Goal: Find contact information: Obtain details needed to contact an individual or organization

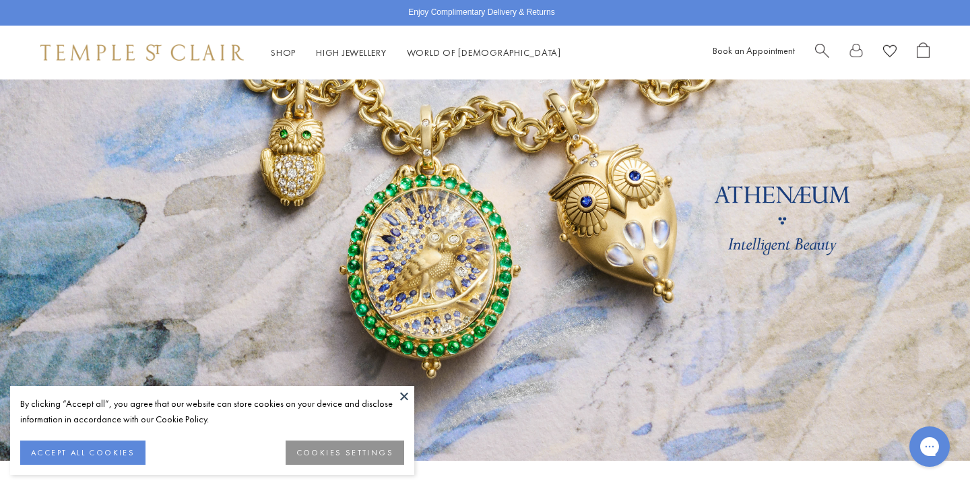
scroll to position [91, 0]
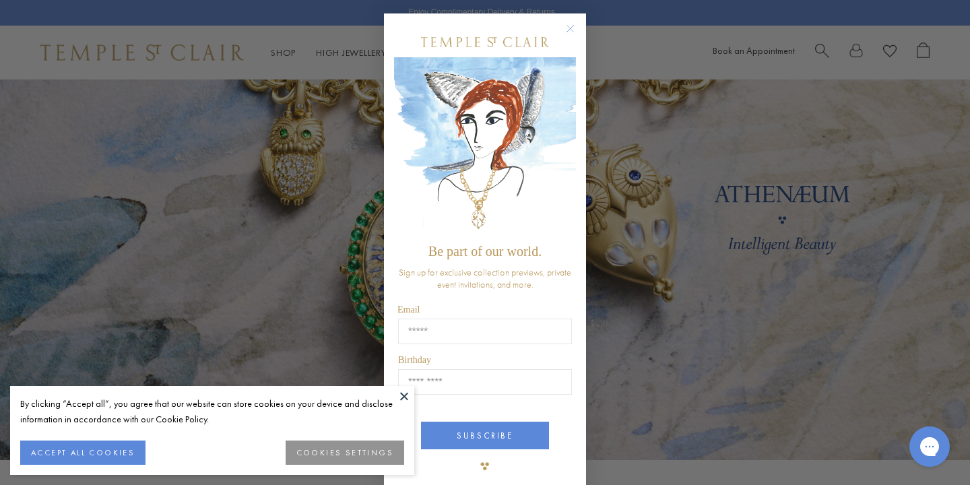
click at [401, 397] on button at bounding box center [404, 396] width 20 height 20
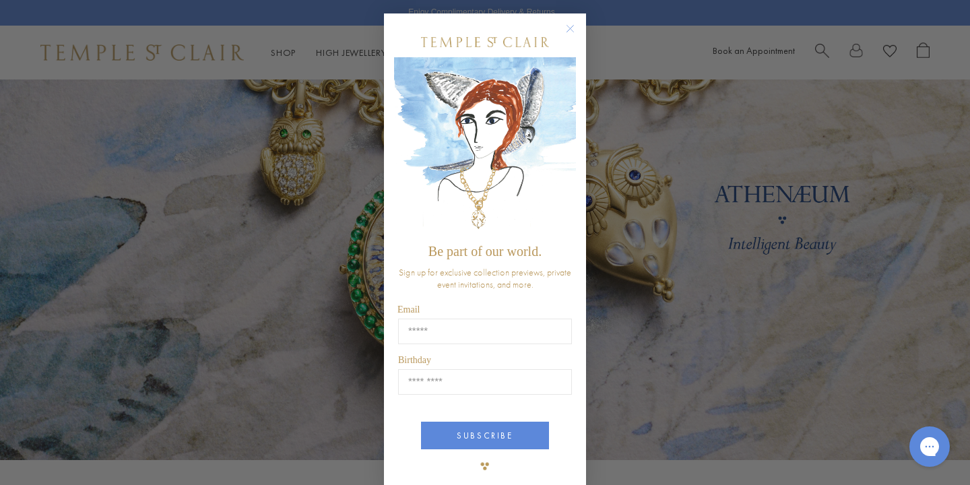
click at [569, 119] on img "POPUP Form" at bounding box center [485, 147] width 182 height 180
click at [567, 26] on circle "Close dialog" at bounding box center [570, 29] width 16 height 16
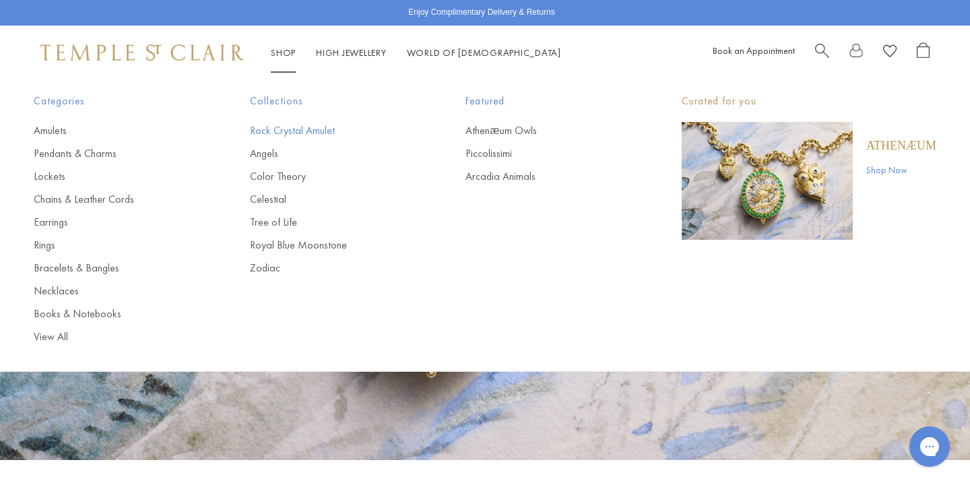
click at [292, 129] on link "Rock Crystal Amulet" at bounding box center [331, 130] width 162 height 15
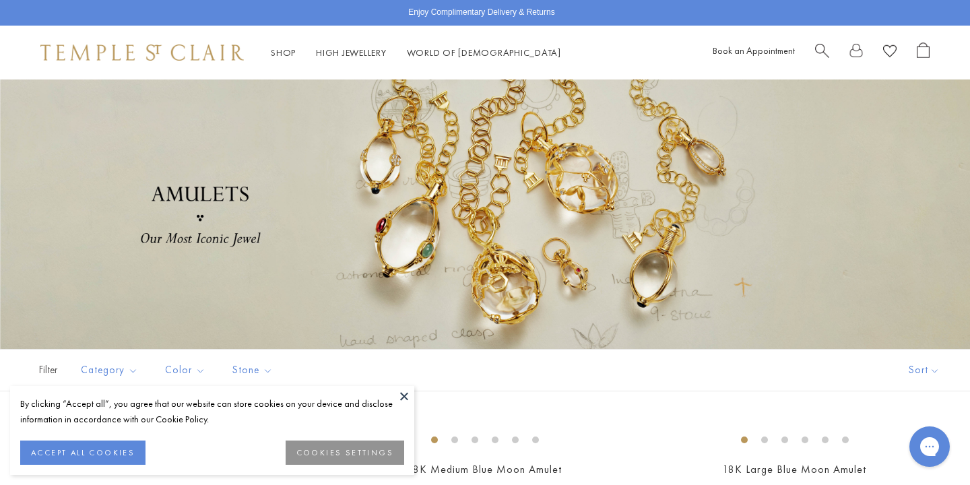
click at [404, 396] on button at bounding box center [404, 396] width 20 height 20
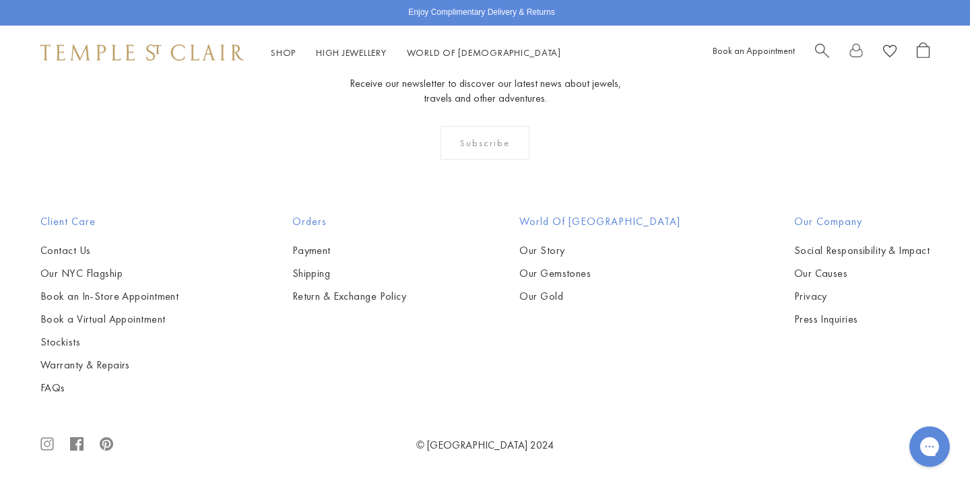
scroll to position [4112, 0]
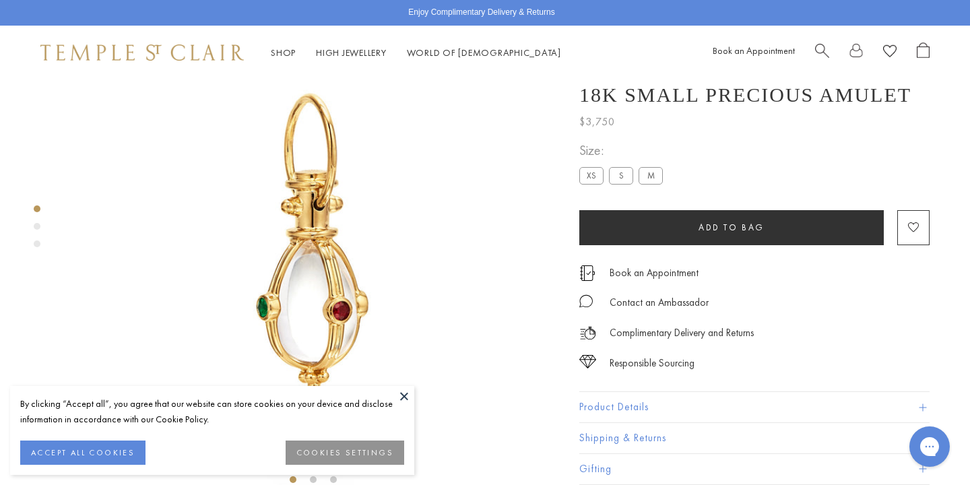
click at [404, 392] on button at bounding box center [404, 396] width 20 height 20
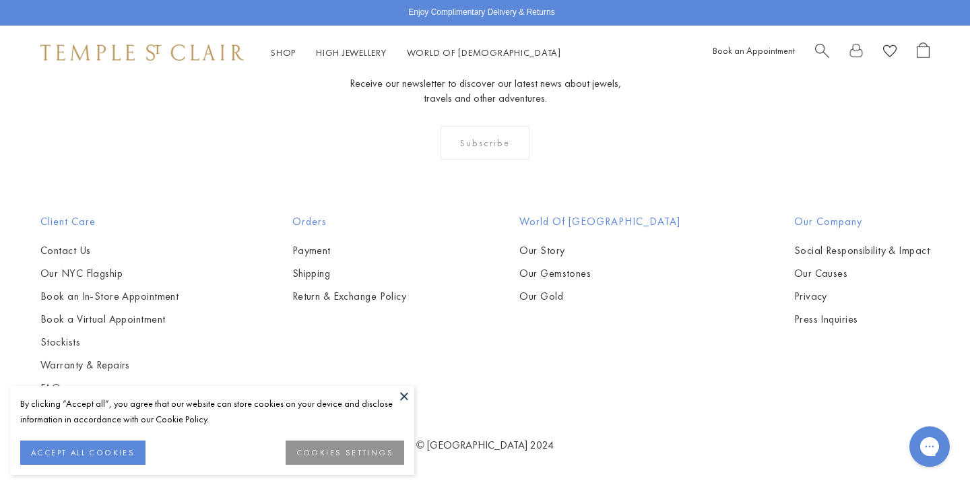
scroll to position [5261, 0]
click at [402, 395] on button at bounding box center [404, 396] width 20 height 20
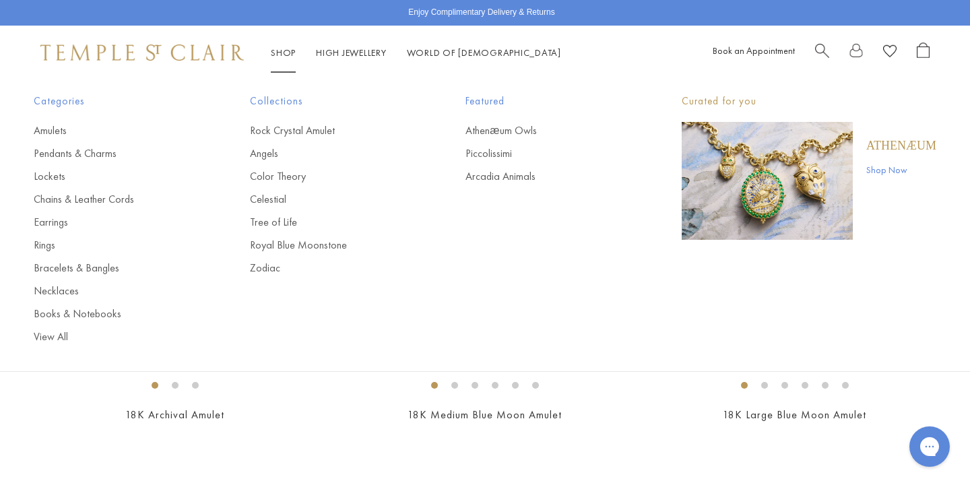
scroll to position [55, 0]
click at [67, 285] on link "Necklaces" at bounding box center [115, 291] width 162 height 15
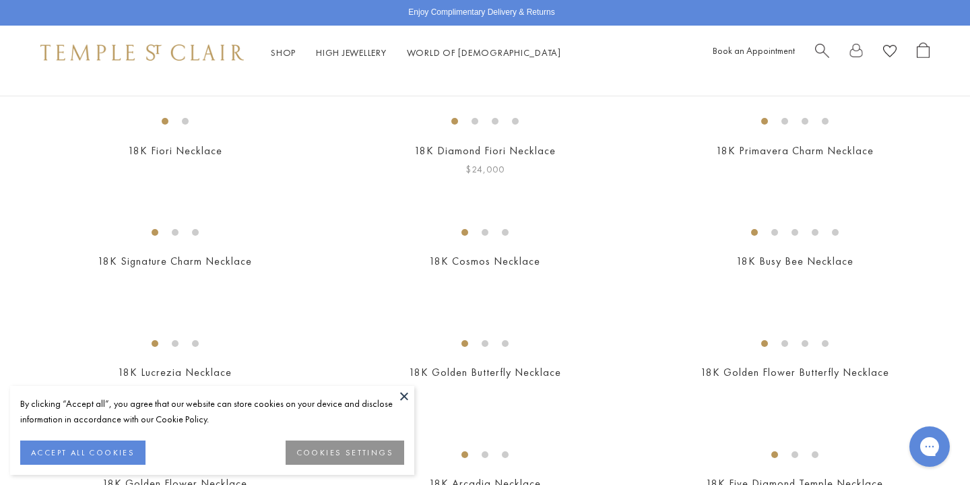
scroll to position [128, 0]
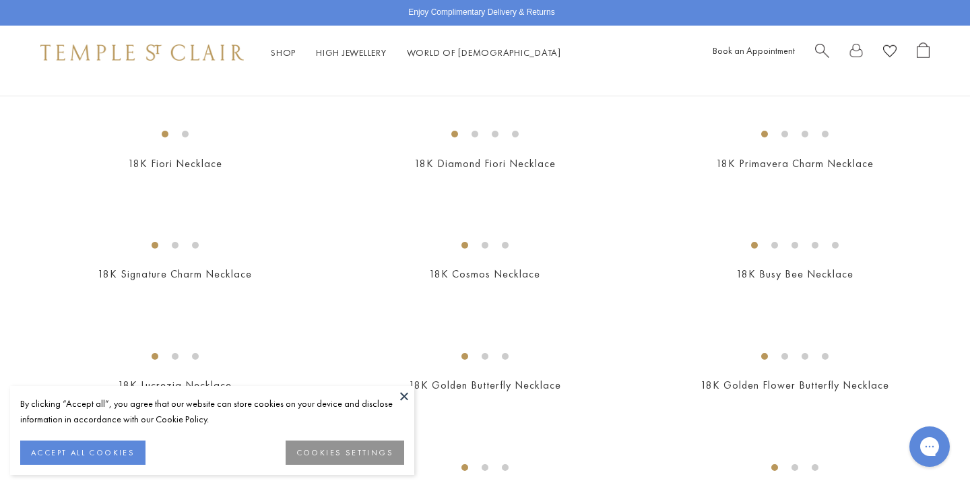
click at [404, 398] on button at bounding box center [404, 396] width 20 height 20
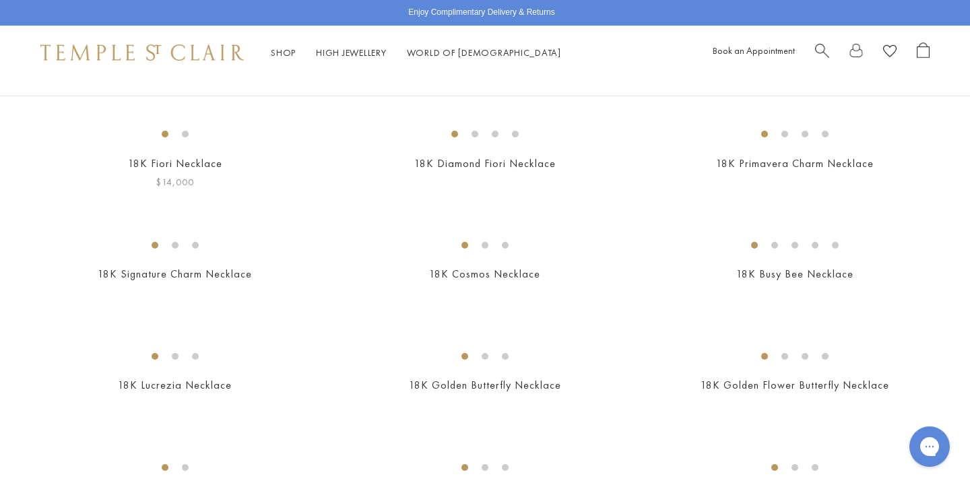
scroll to position [0, 0]
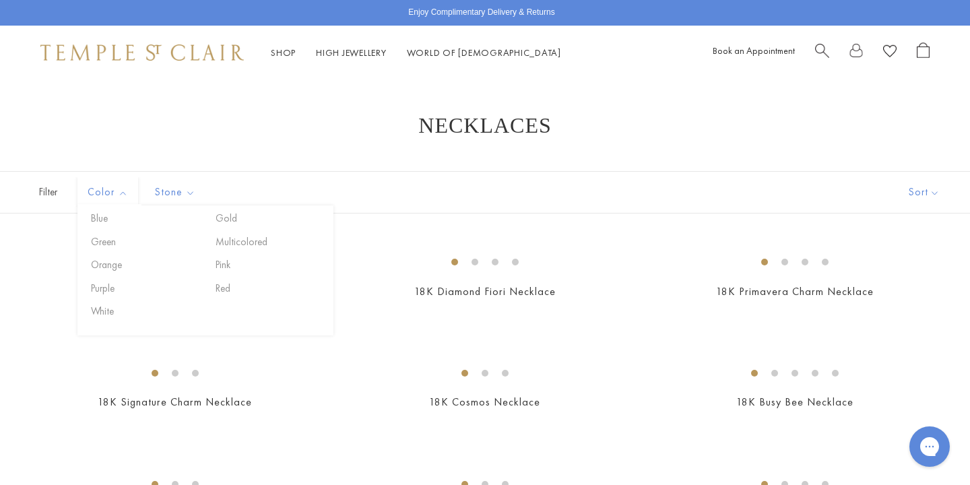
click at [47, 194] on span "Filter" at bounding box center [33, 192] width 67 height 41
click at [354, 57] on link "High Jewellery High Jewellery" at bounding box center [351, 52] width 71 height 12
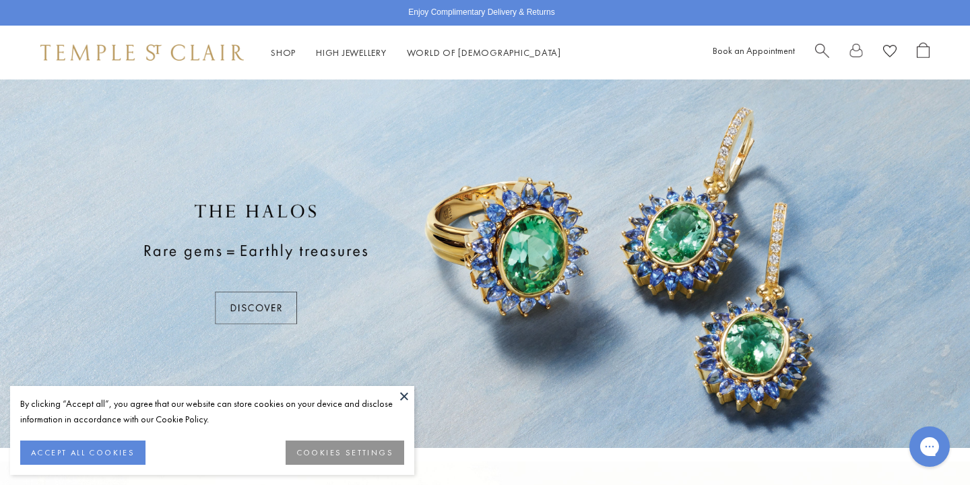
click at [403, 395] on button at bounding box center [404, 396] width 20 height 20
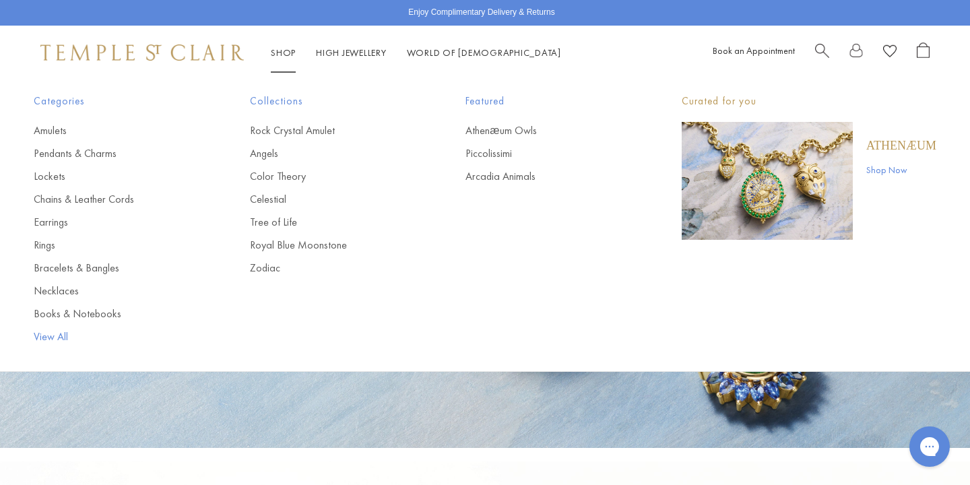
click at [53, 335] on link "View All" at bounding box center [115, 336] width 162 height 15
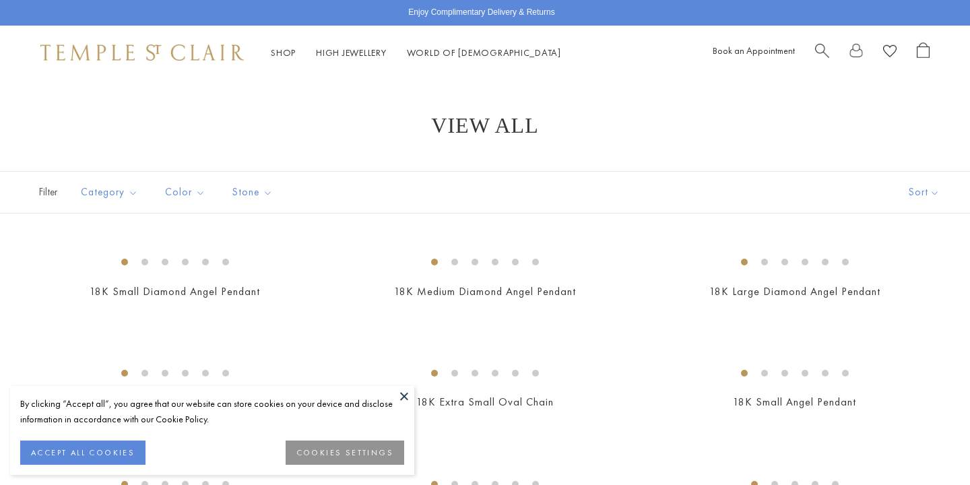
click at [818, 50] on span "Search" at bounding box center [822, 49] width 14 height 14
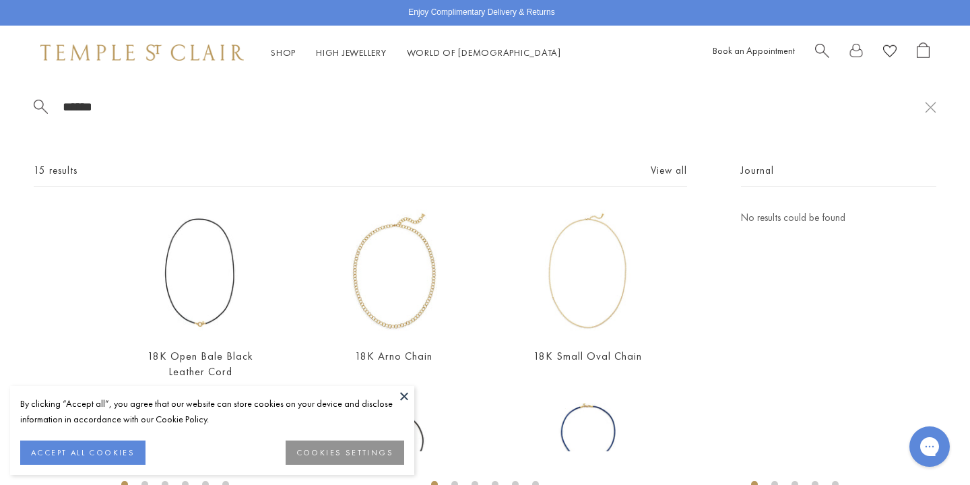
type input "******"
click at [402, 393] on button at bounding box center [404, 396] width 20 height 20
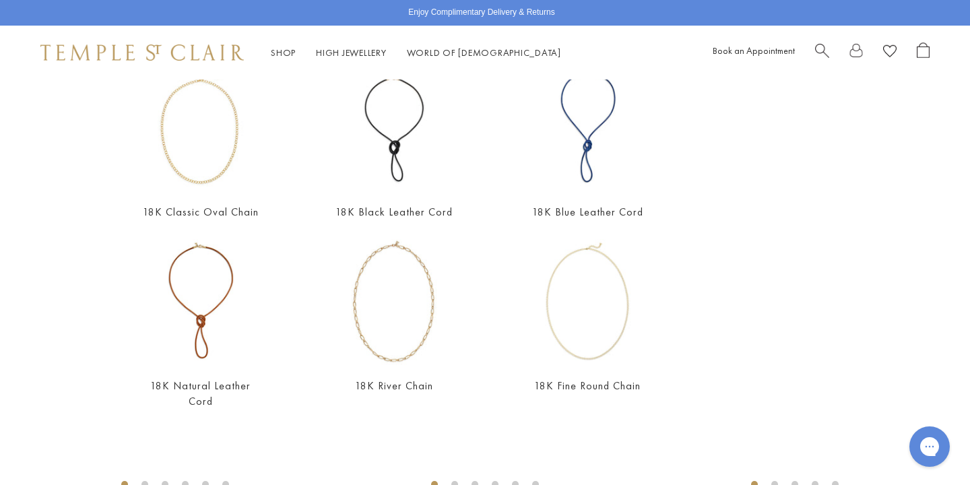
scroll to position [333, 0]
click at [214, 212] on link "18K Classic Oval Chain" at bounding box center [201, 211] width 116 height 14
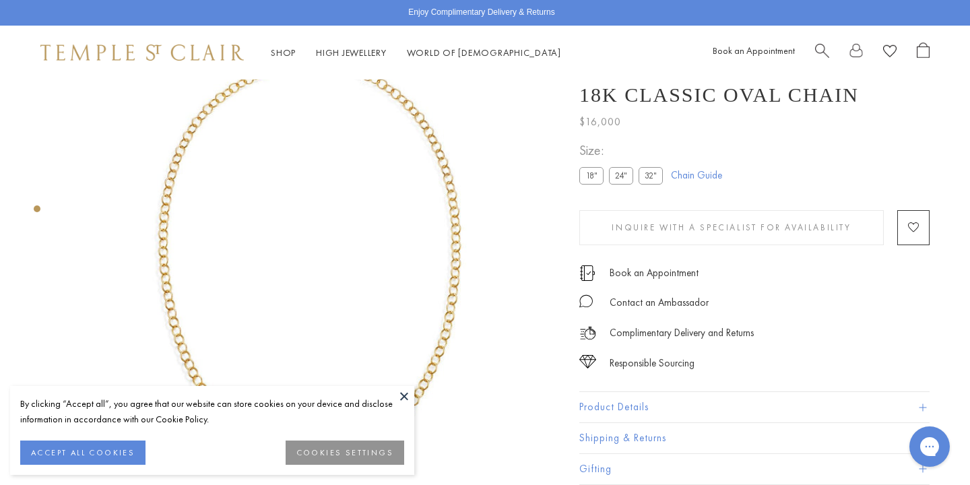
click at [400, 392] on button at bounding box center [404, 396] width 20 height 20
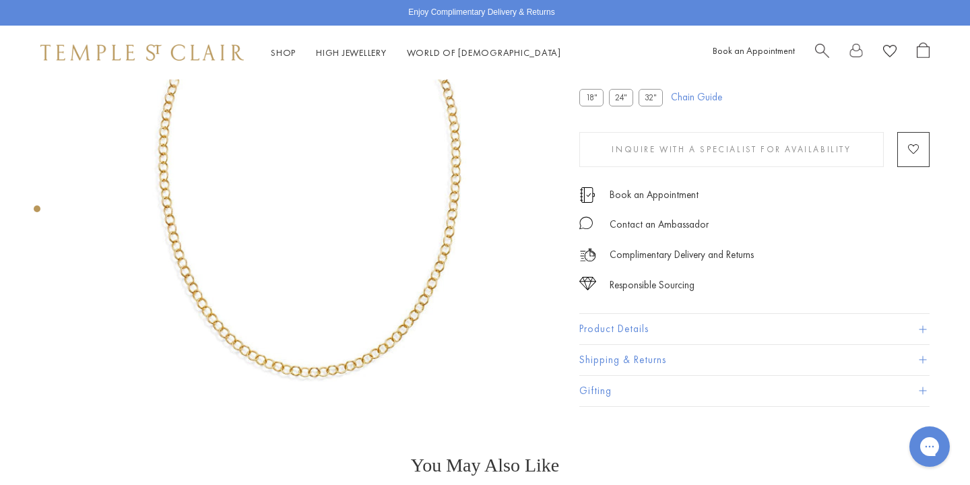
scroll to position [193, 0]
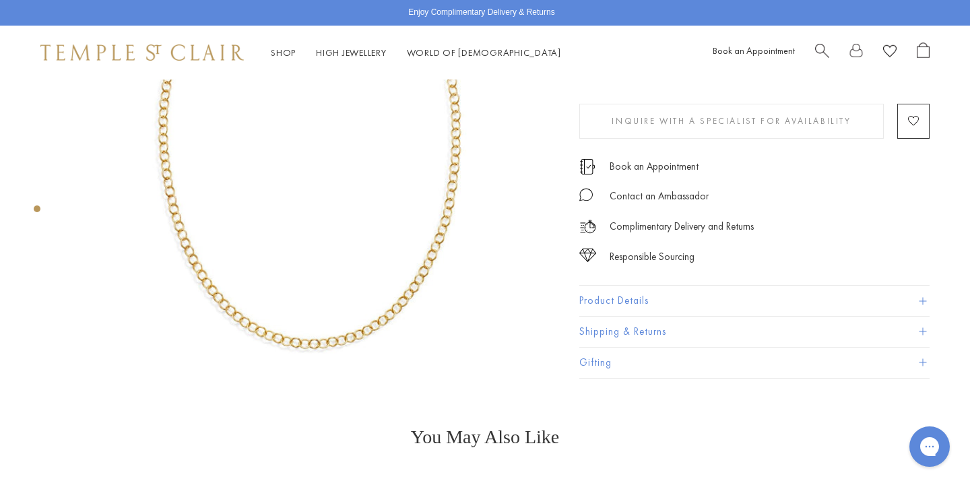
click at [920, 301] on span at bounding box center [922, 301] width 7 height 7
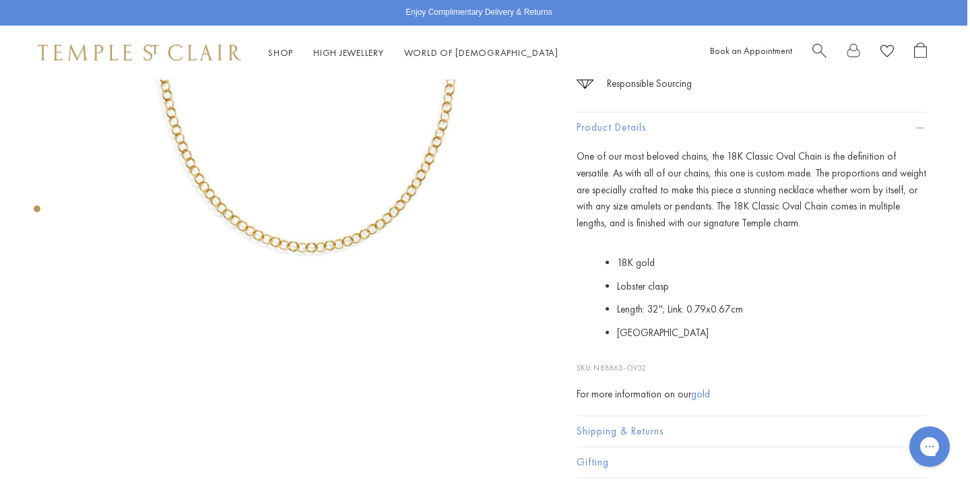
scroll to position [286, 3]
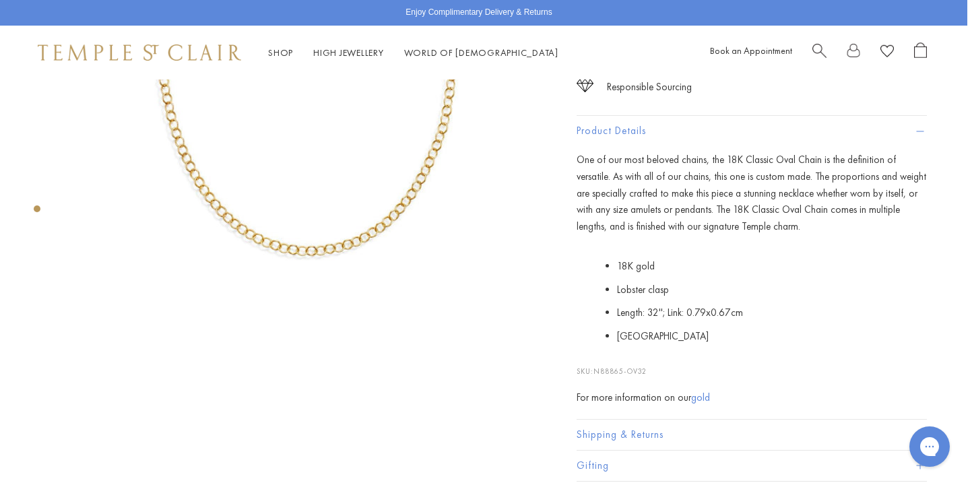
click at [371, 206] on img at bounding box center [311, 40] width 492 height 492
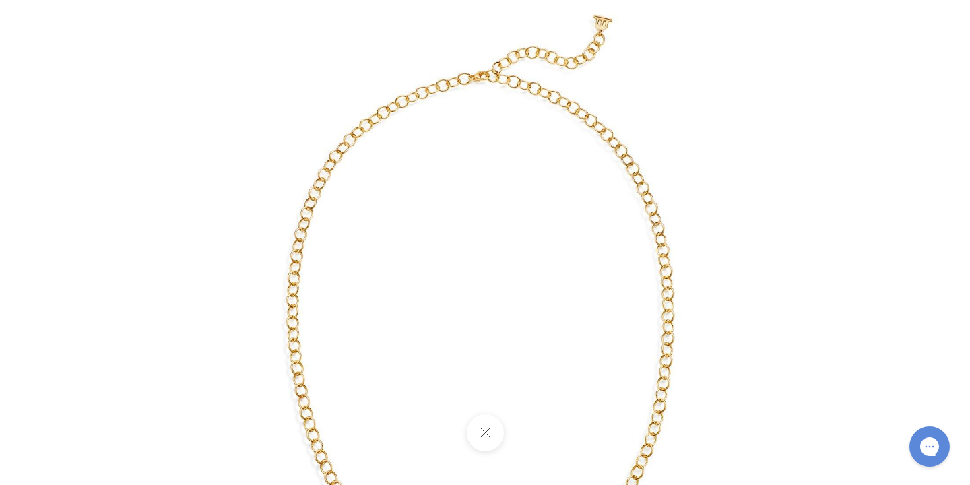
click at [485, 437] on button at bounding box center [484, 432] width 37 height 37
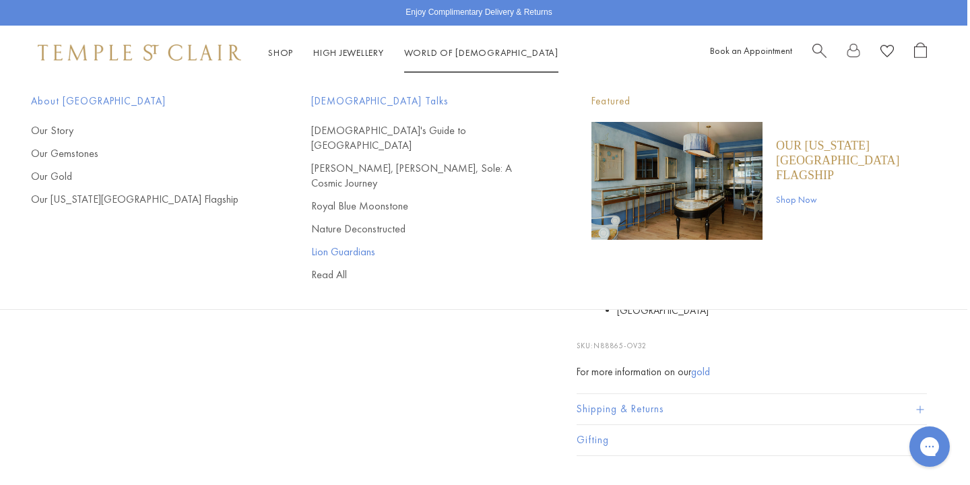
scroll to position [259, 3]
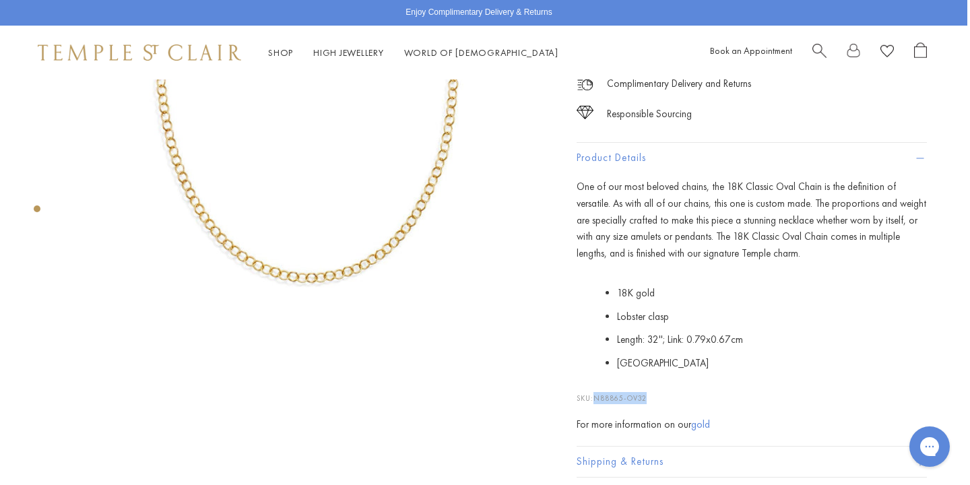
drag, startPoint x: 597, startPoint y: 397, endPoint x: 661, endPoint y: 399, distance: 64.0
click at [661, 399] on p "SKU: N88865-OV32" at bounding box center [752, 392] width 350 height 26
copy span "N88865-OV32"
drag, startPoint x: 650, startPoint y: 255, endPoint x: 741, endPoint y: 256, distance: 90.9
click at [741, 256] on span "One of our most beloved chains, the 18K Classic Oval Chain is the definition of…" at bounding box center [752, 220] width 350 height 80
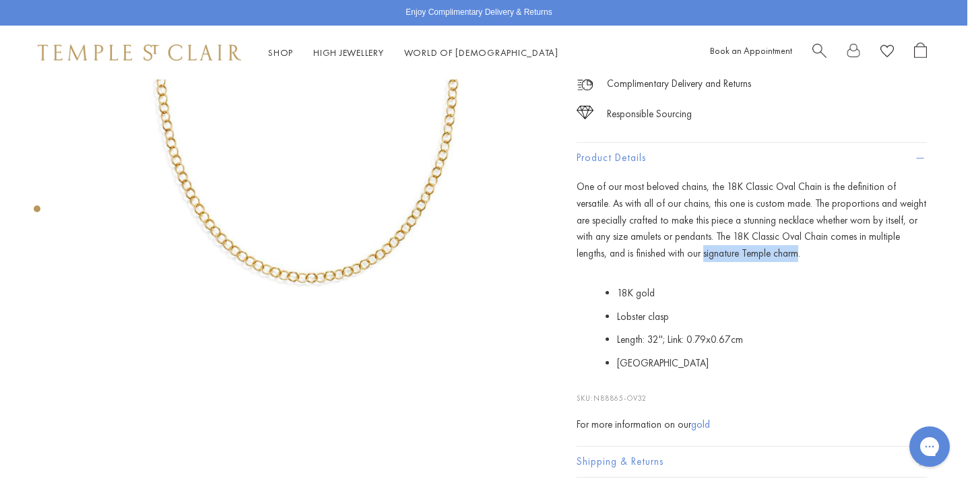
copy span "signature Temple charm"
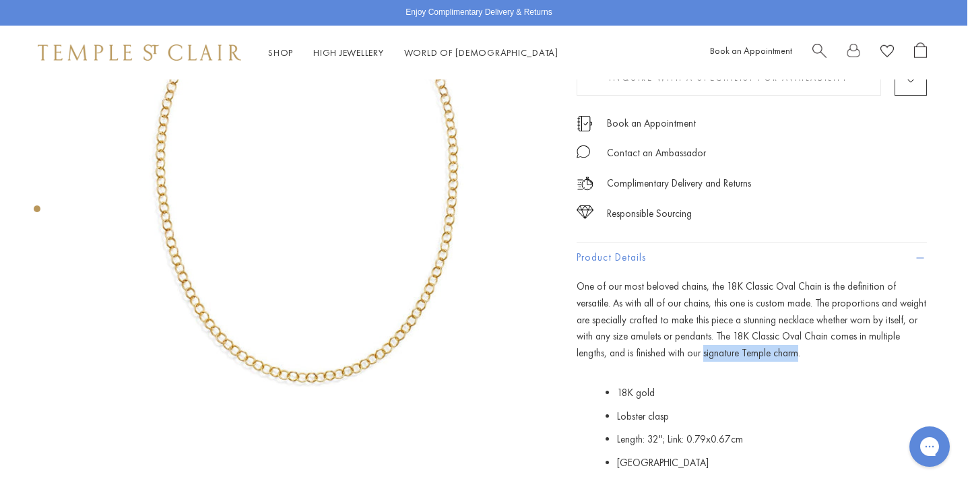
scroll to position [0, 3]
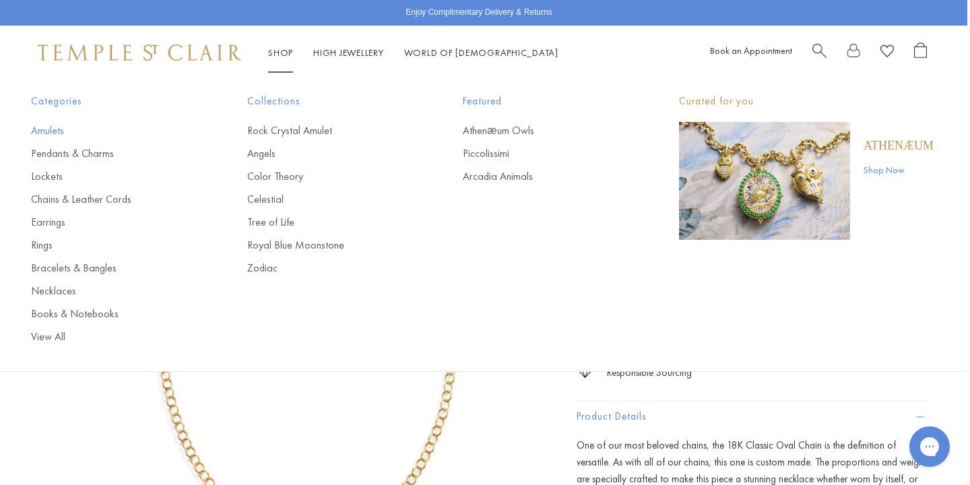
click at [51, 127] on link "Amulets" at bounding box center [112, 130] width 162 height 15
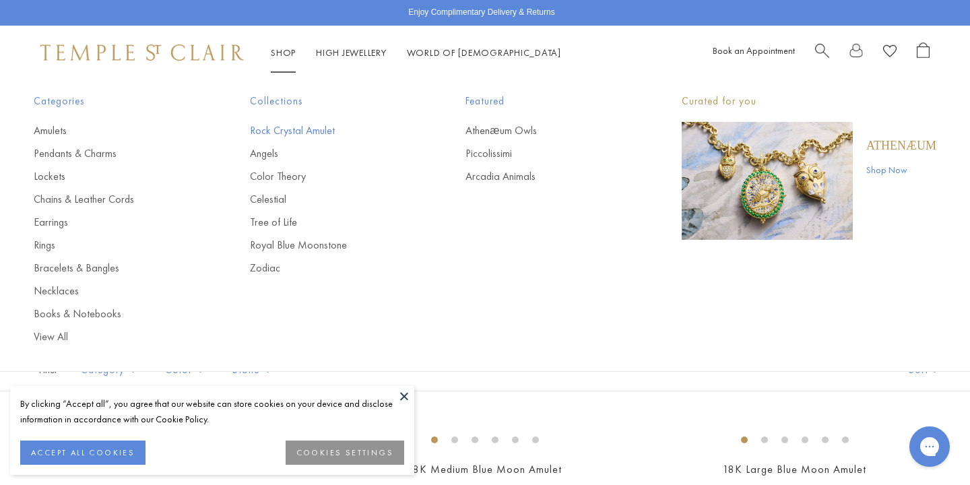
click at [289, 132] on link "Rock Crystal Amulet" at bounding box center [331, 130] width 162 height 15
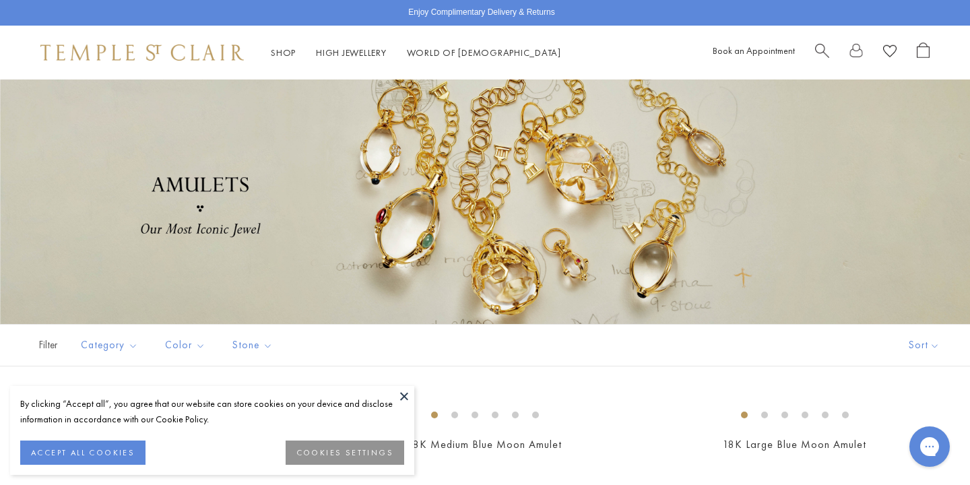
click at [410, 393] on button at bounding box center [404, 396] width 20 height 20
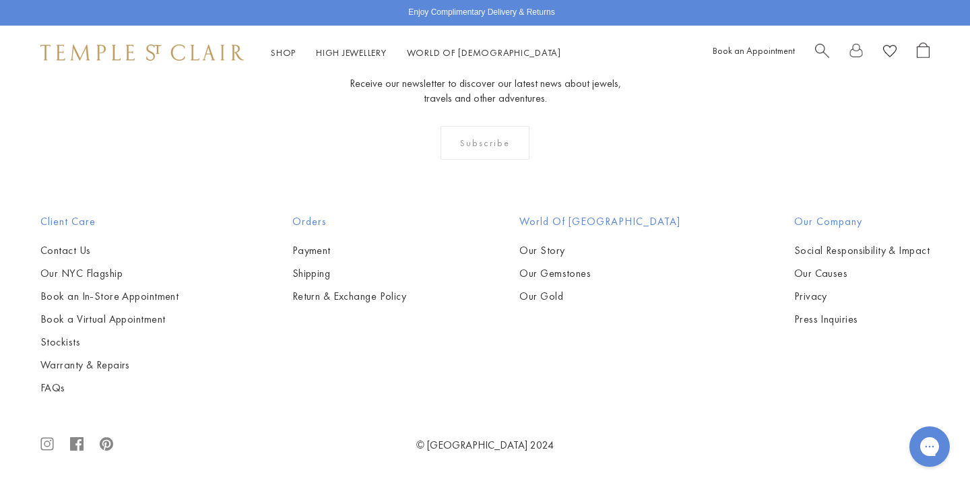
scroll to position [4014, 0]
click at [0, 0] on img at bounding box center [0, 0] width 0 height 0
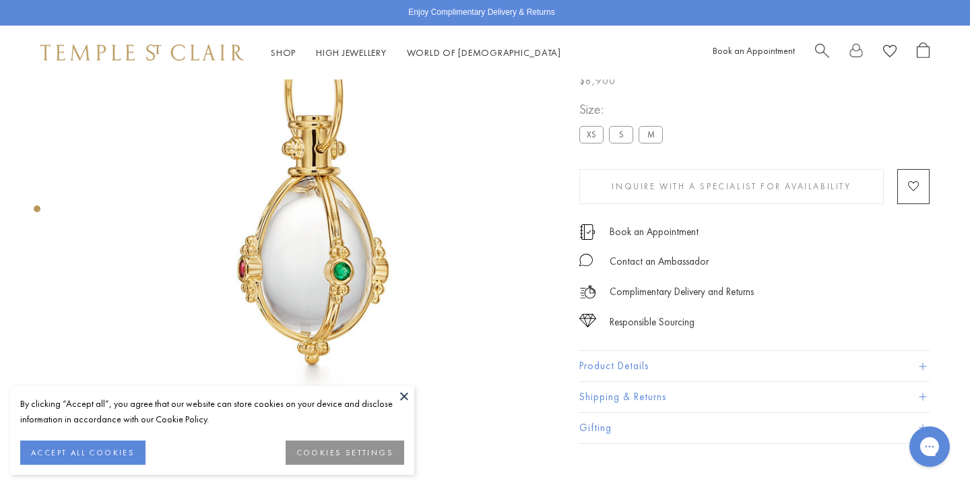
scroll to position [128, 0]
click at [399, 398] on button at bounding box center [404, 396] width 20 height 20
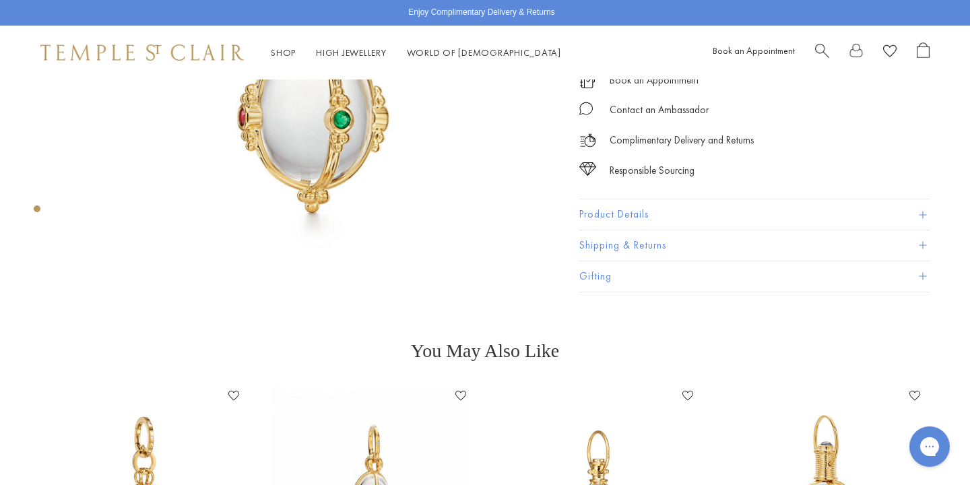
scroll to position [280, 0]
click at [925, 214] on span at bounding box center [922, 214] width 7 height 7
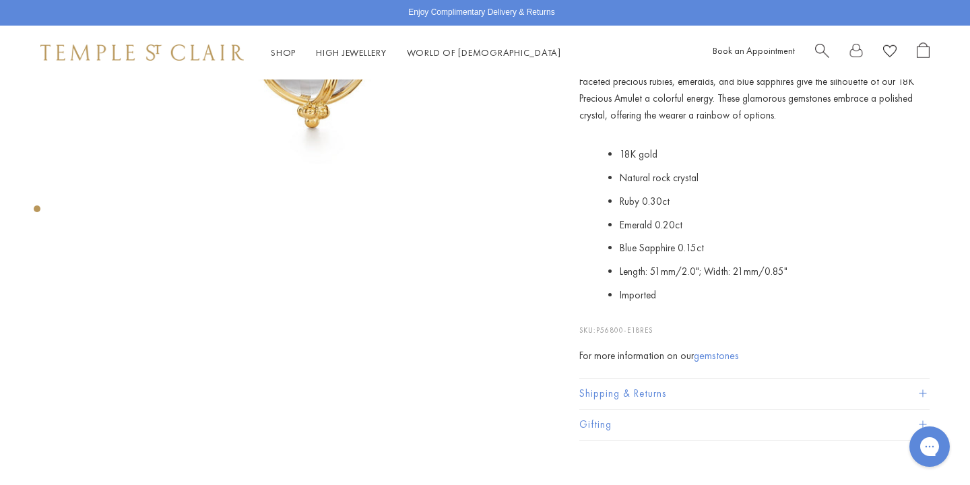
scroll to position [265, 0]
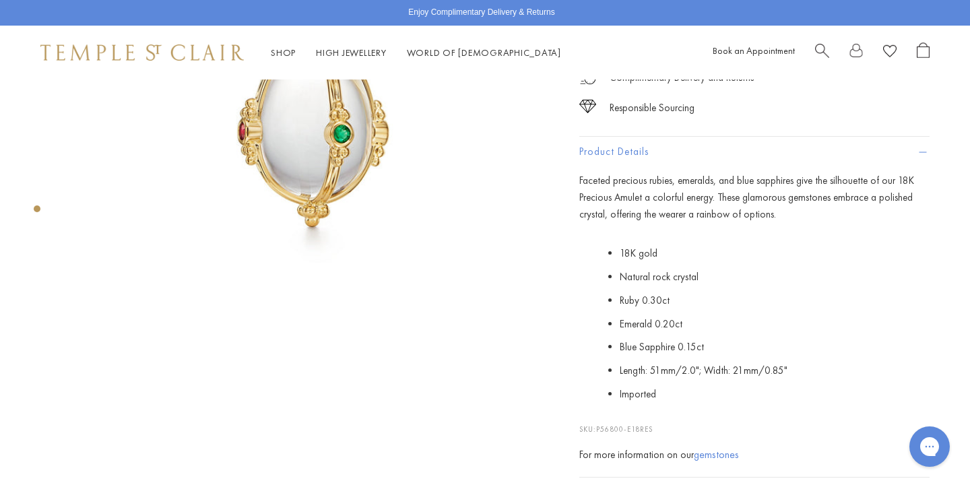
click at [818, 53] on span "Search" at bounding box center [822, 49] width 14 height 14
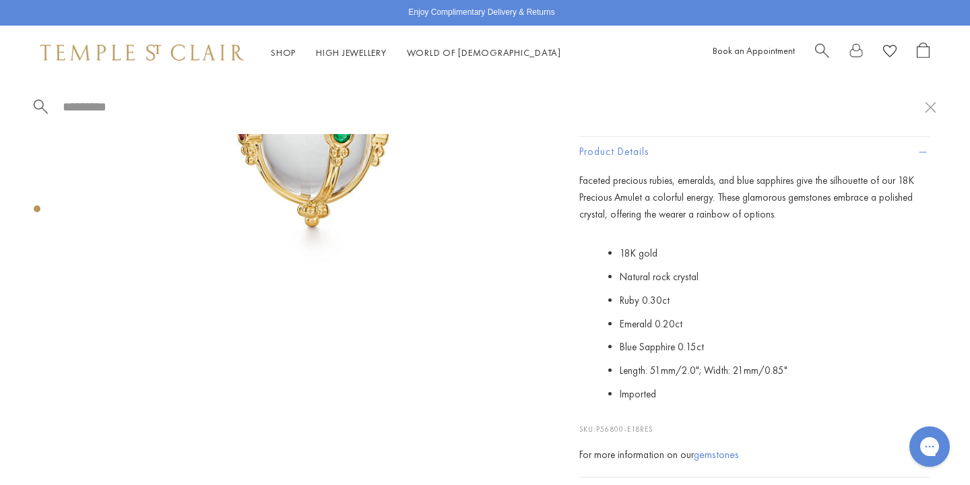
paste input "**********"
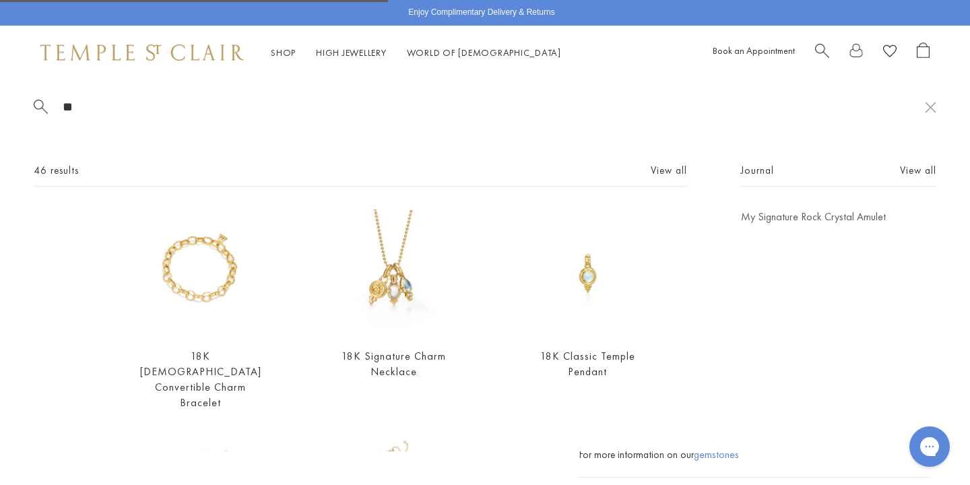
type input "*"
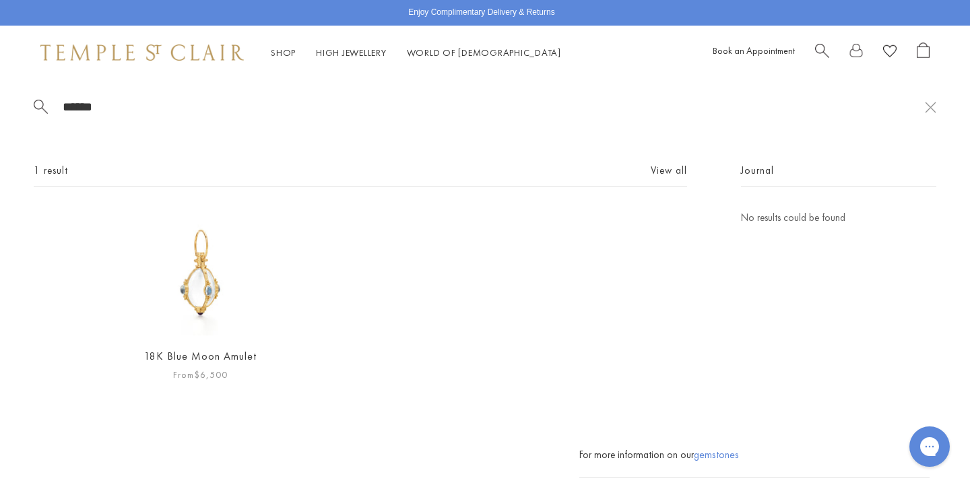
type input "******"
click at [198, 292] on img at bounding box center [200, 272] width 126 height 126
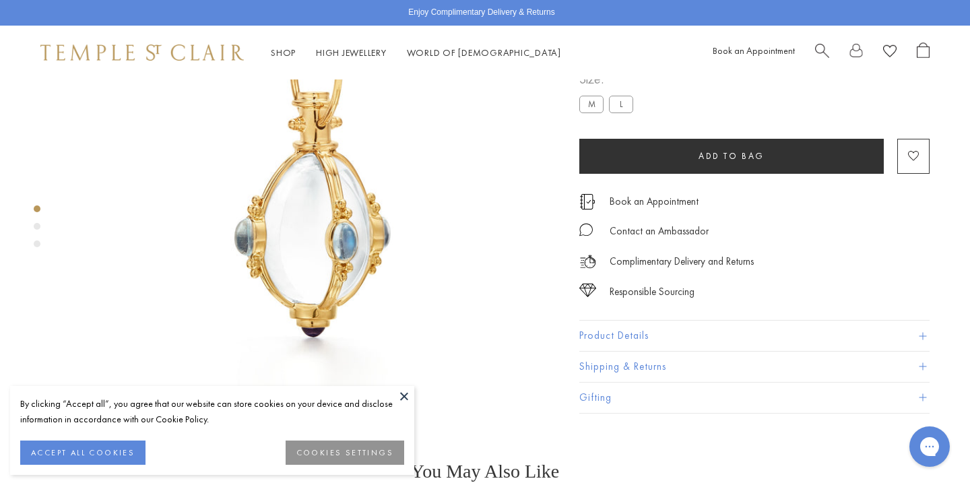
scroll to position [154, 0]
click at [621, 113] on label "L" at bounding box center [621, 104] width 24 height 17
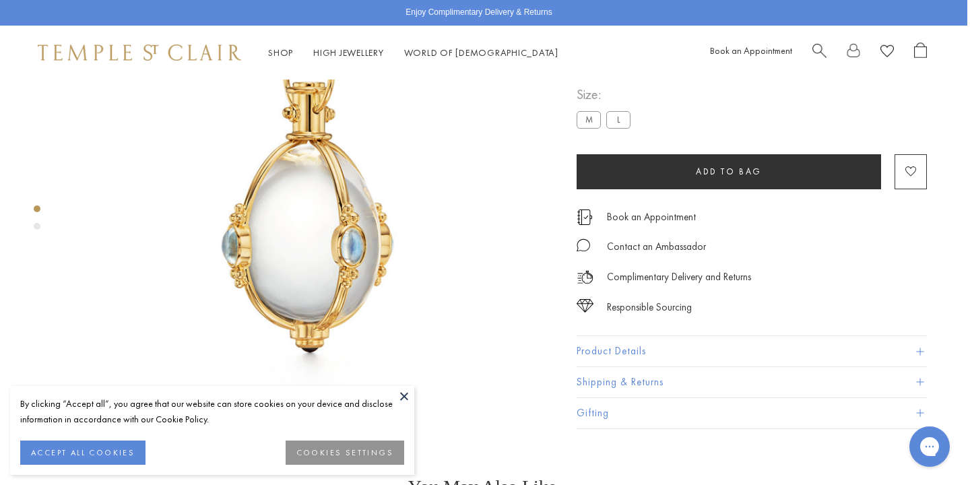
scroll to position [148, 3]
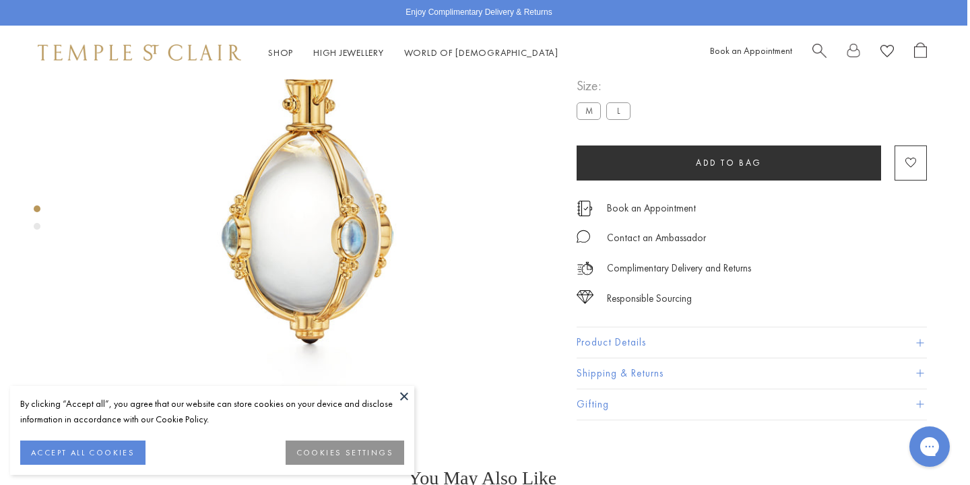
click at [402, 394] on button at bounding box center [404, 396] width 20 height 20
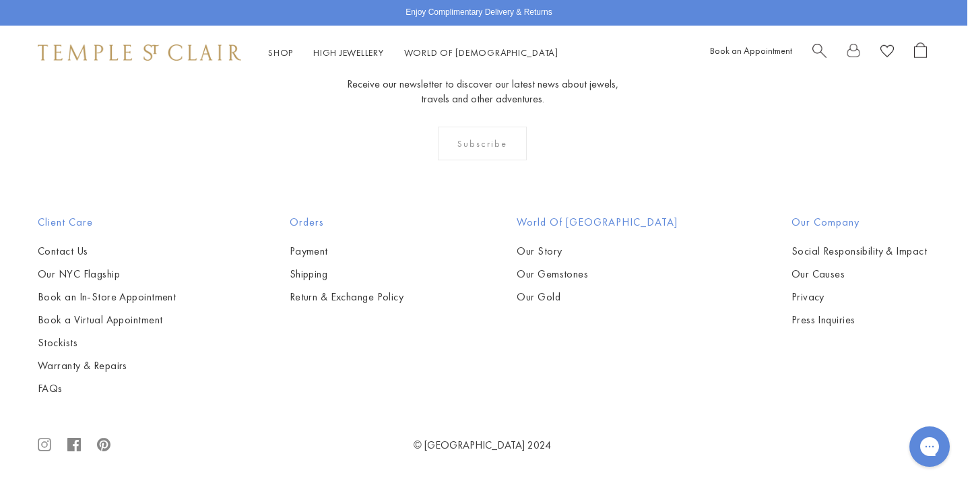
scroll to position [1928, 3]
click at [84, 253] on link "Contact Us" at bounding box center [107, 251] width 138 height 15
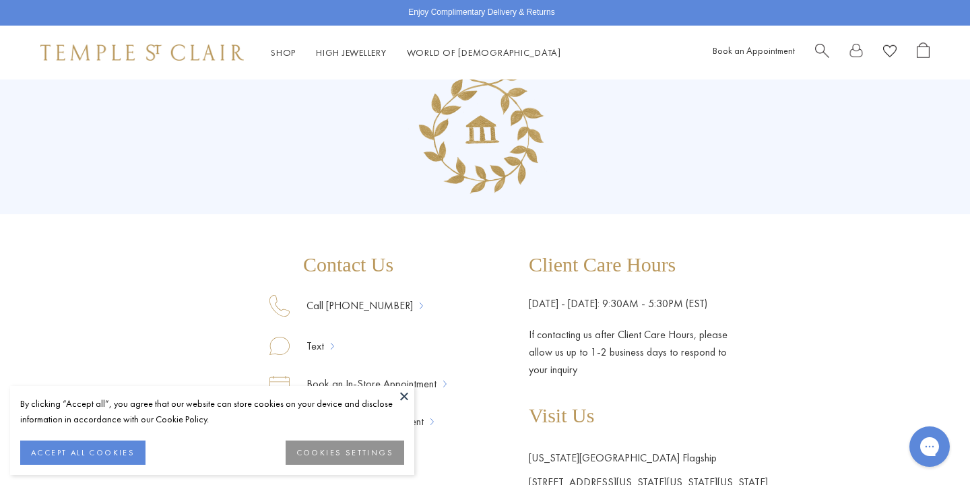
scroll to position [51, 0]
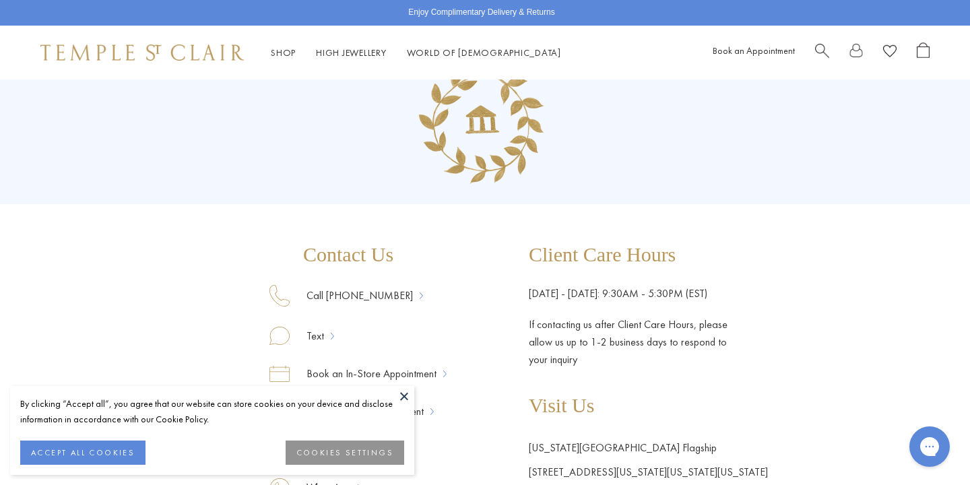
click at [401, 396] on button at bounding box center [404, 396] width 20 height 20
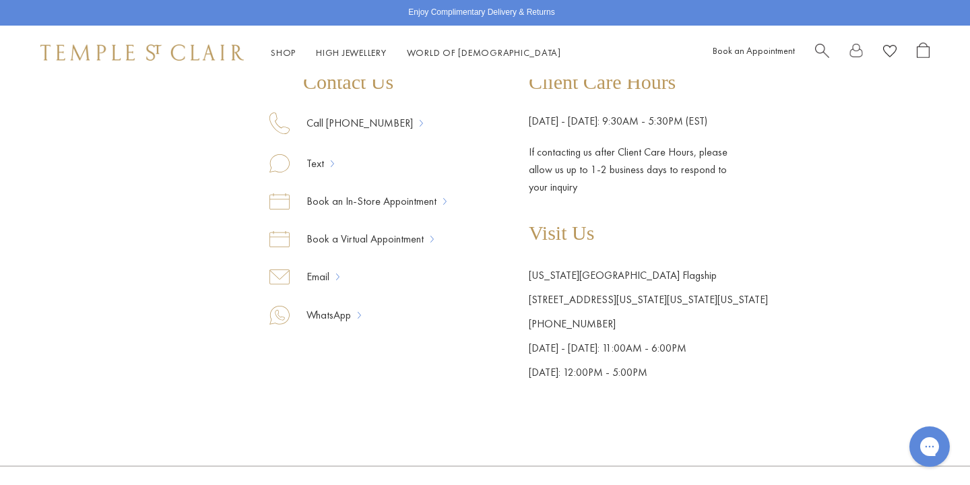
scroll to position [243, 0]
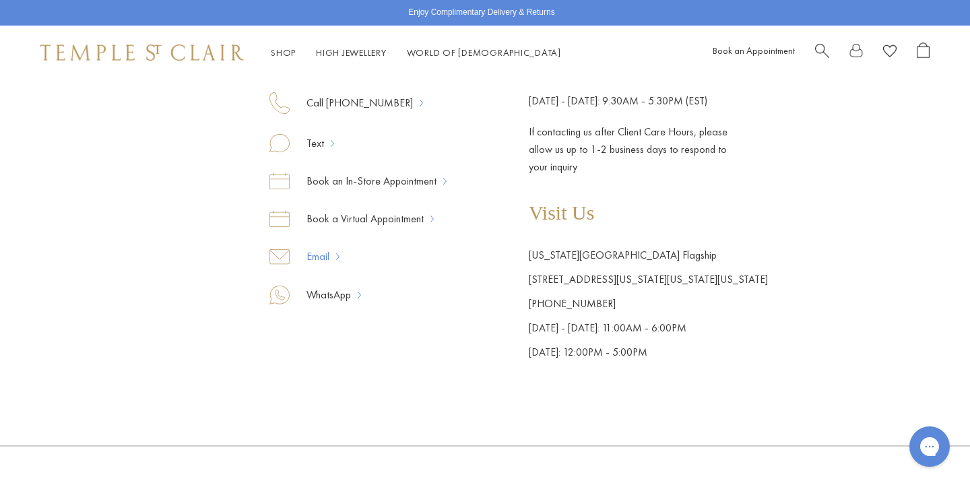
click at [328, 255] on link "Email" at bounding box center [313, 257] width 46 height 18
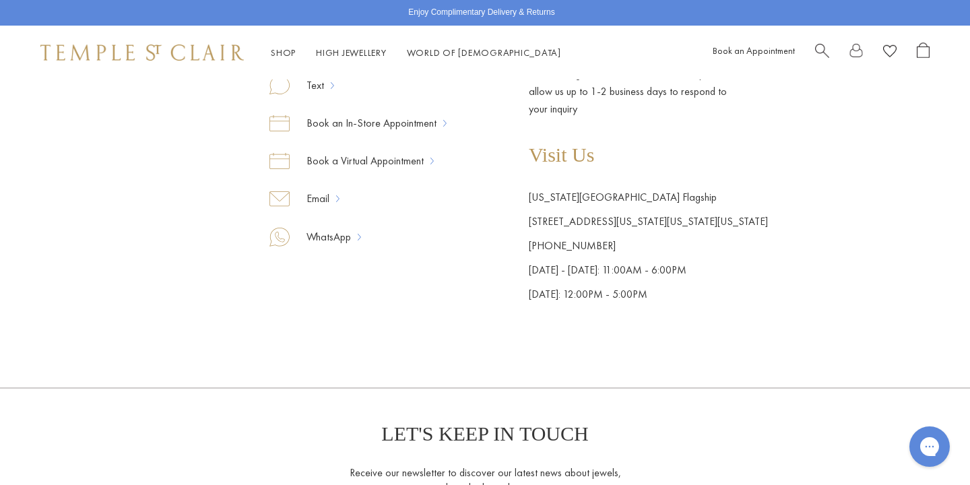
scroll to position [0, 0]
